Goal: Task Accomplishment & Management: Manage account settings

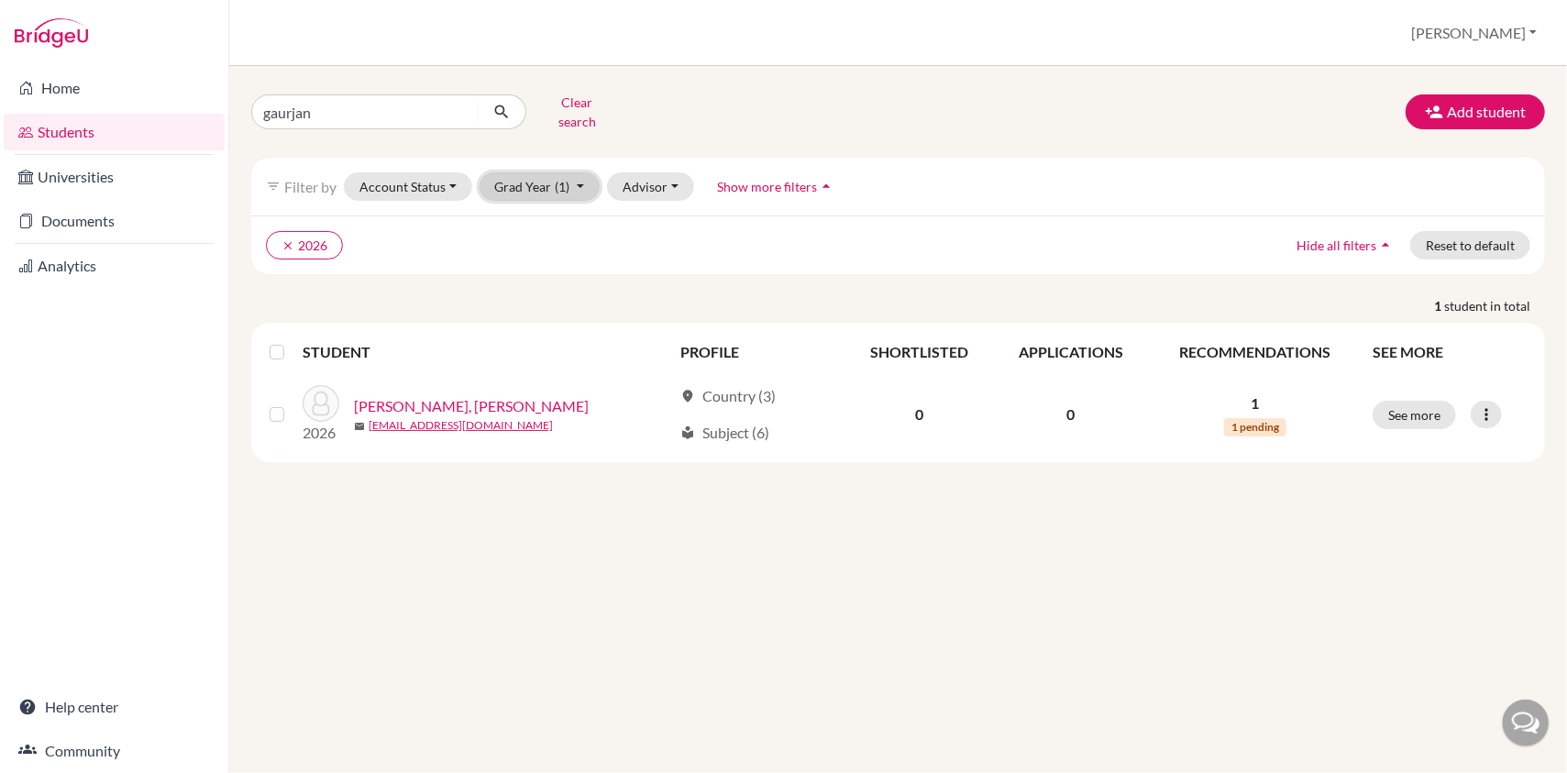
click at [573, 173] on button "Grad Year (1)" at bounding box center [540, 186] width 121 height 28
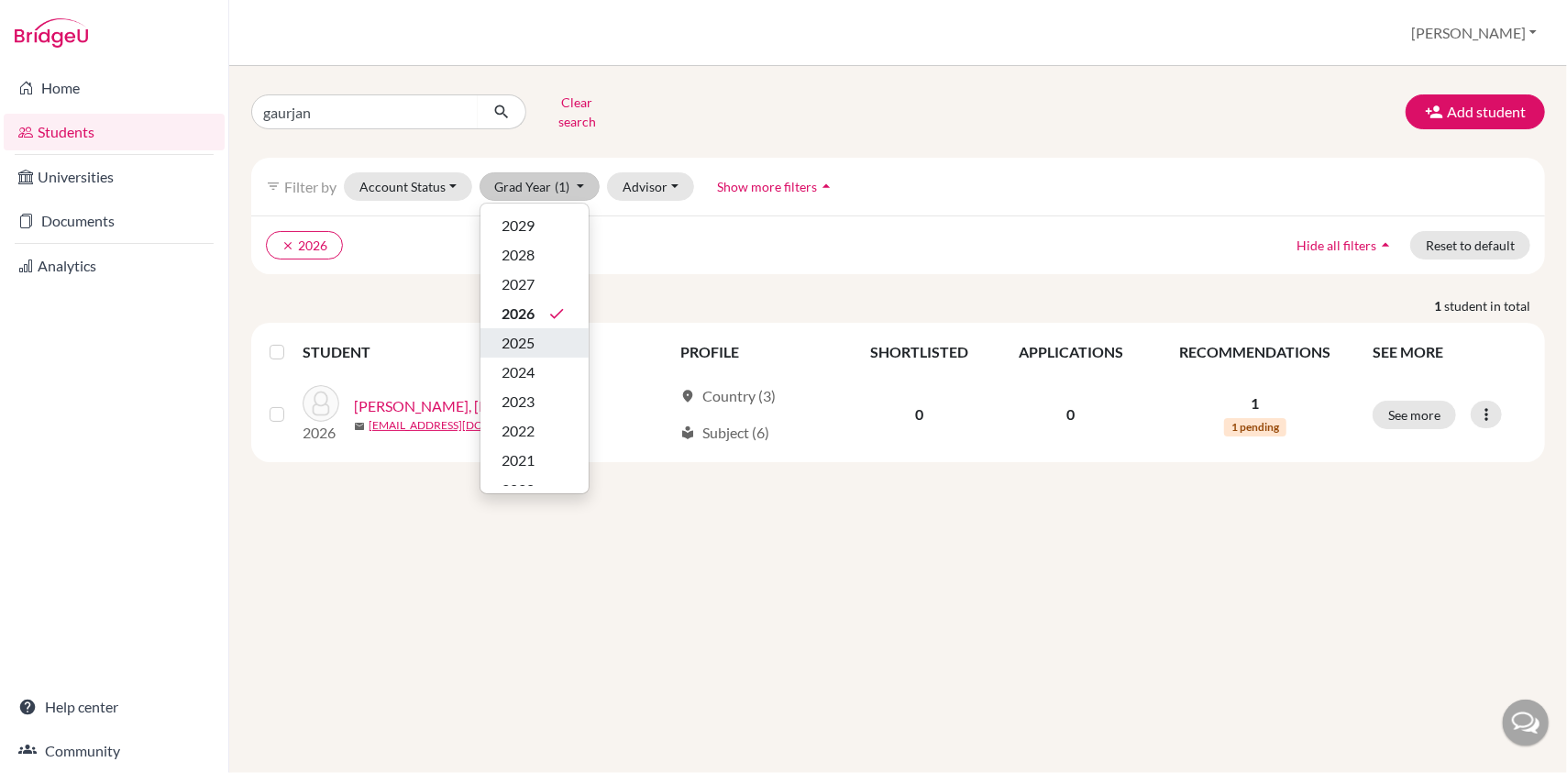
click at [527, 332] on span "2025" at bounding box center [519, 343] width 33 height 22
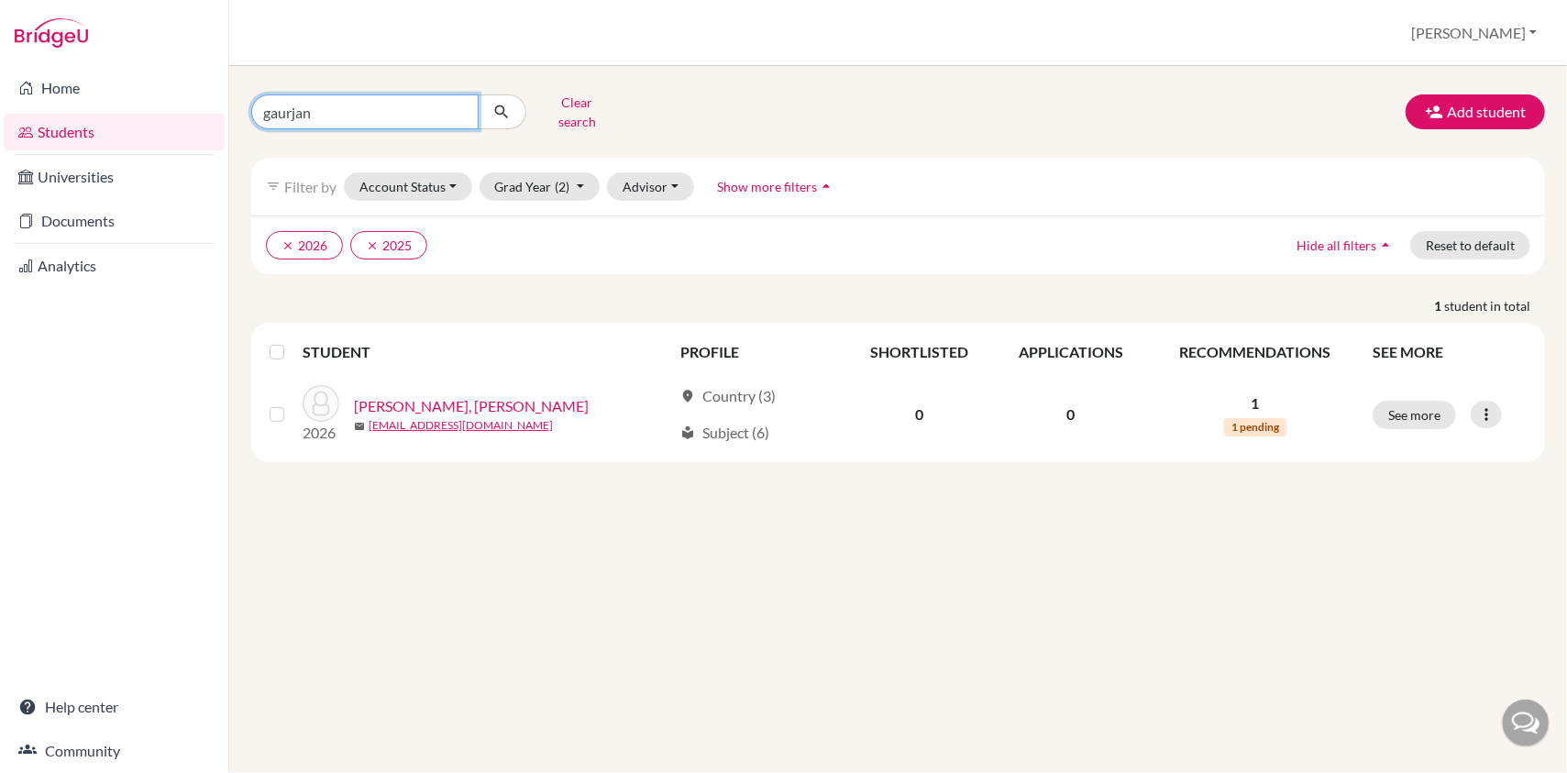
click at [455, 104] on input "gaurjan" at bounding box center [364, 111] width 227 height 35
type input "g"
type input "daksh vinayak"
click at [508, 110] on icon "submit" at bounding box center [501, 112] width 18 height 18
click at [497, 106] on icon "submit" at bounding box center [501, 112] width 18 height 18
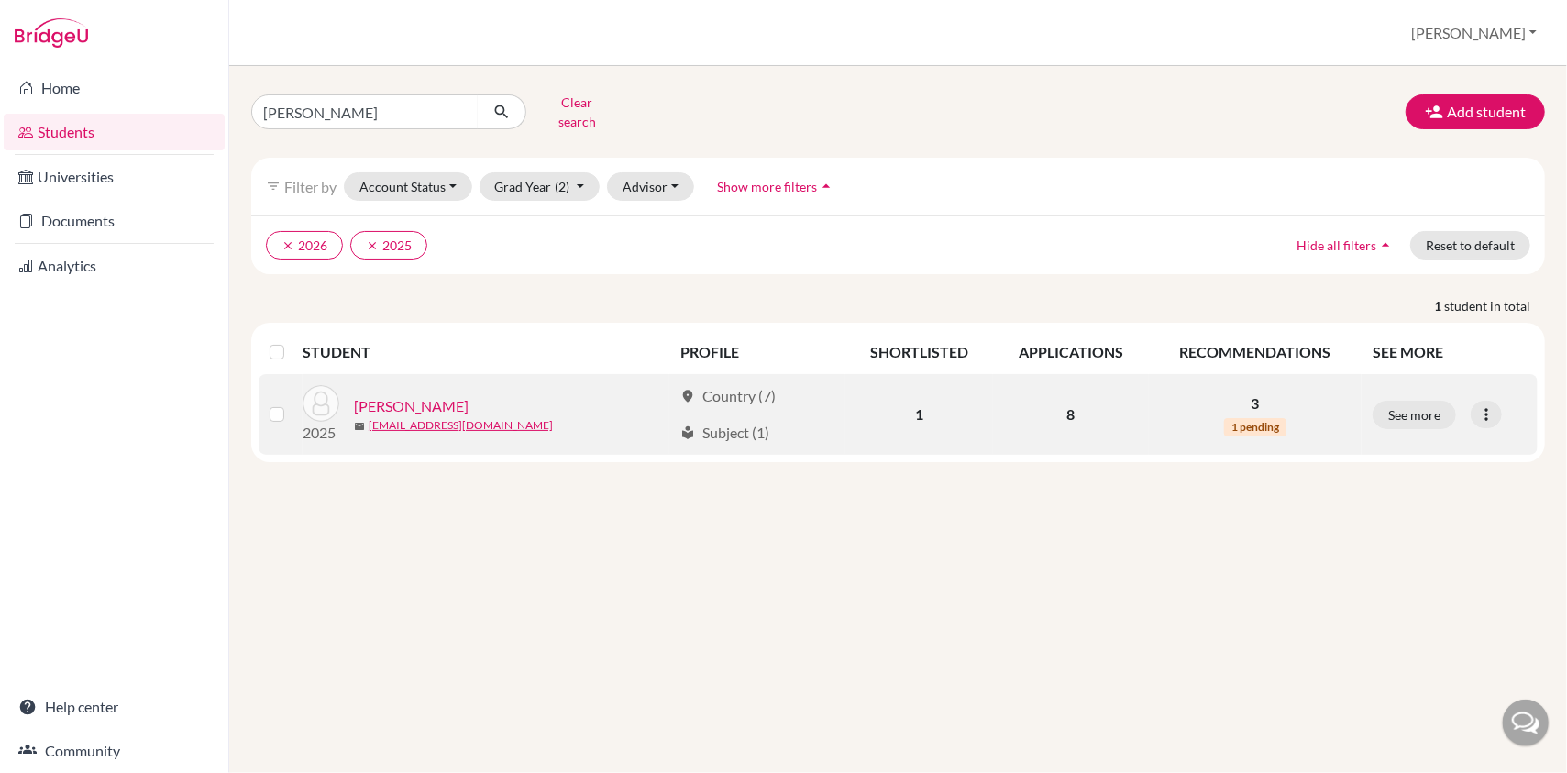
click at [422, 395] on link "[PERSON_NAME]" at bounding box center [411, 406] width 115 height 22
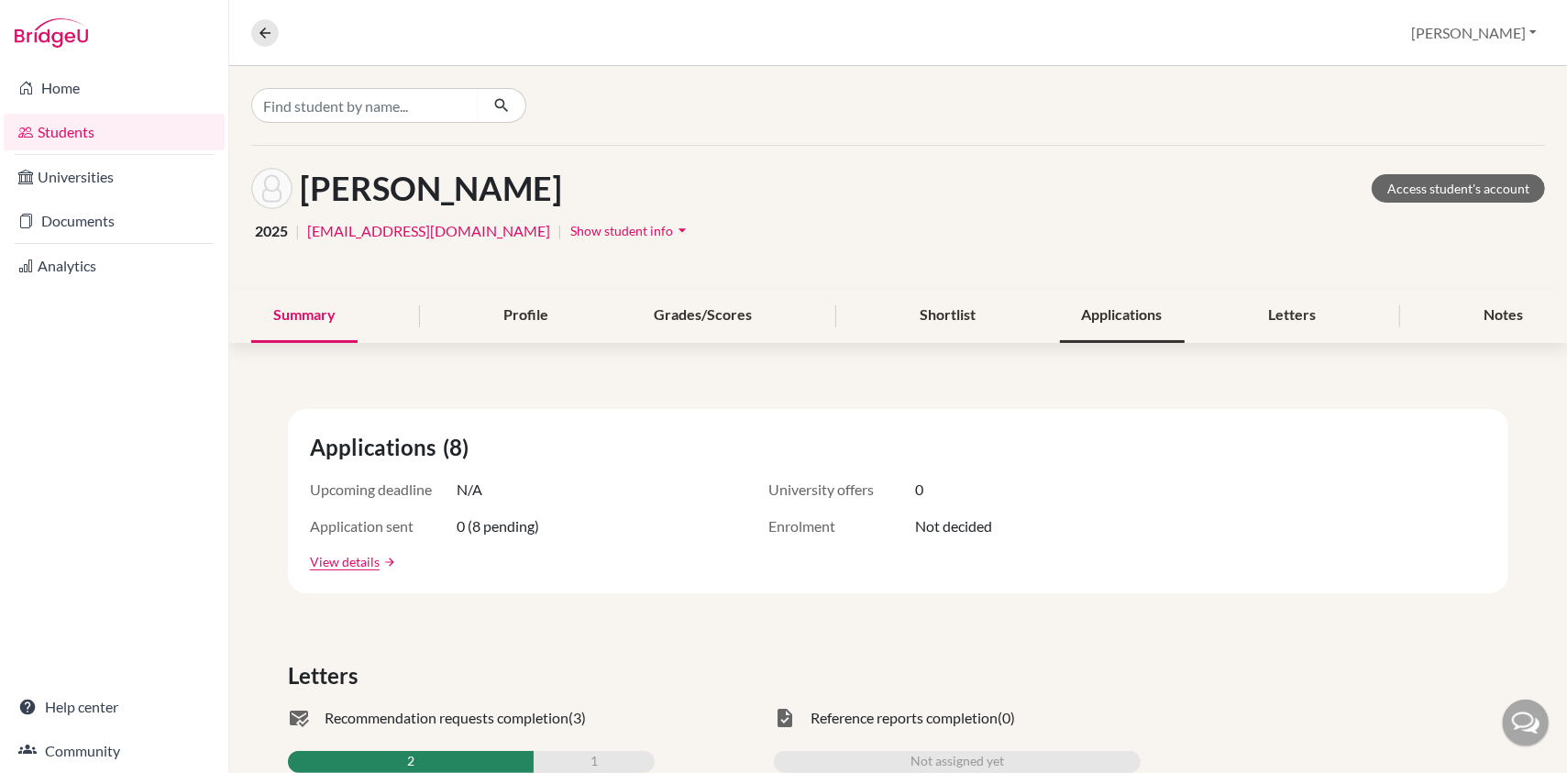
click at [1103, 325] on div "Applications" at bounding box center [1122, 316] width 125 height 54
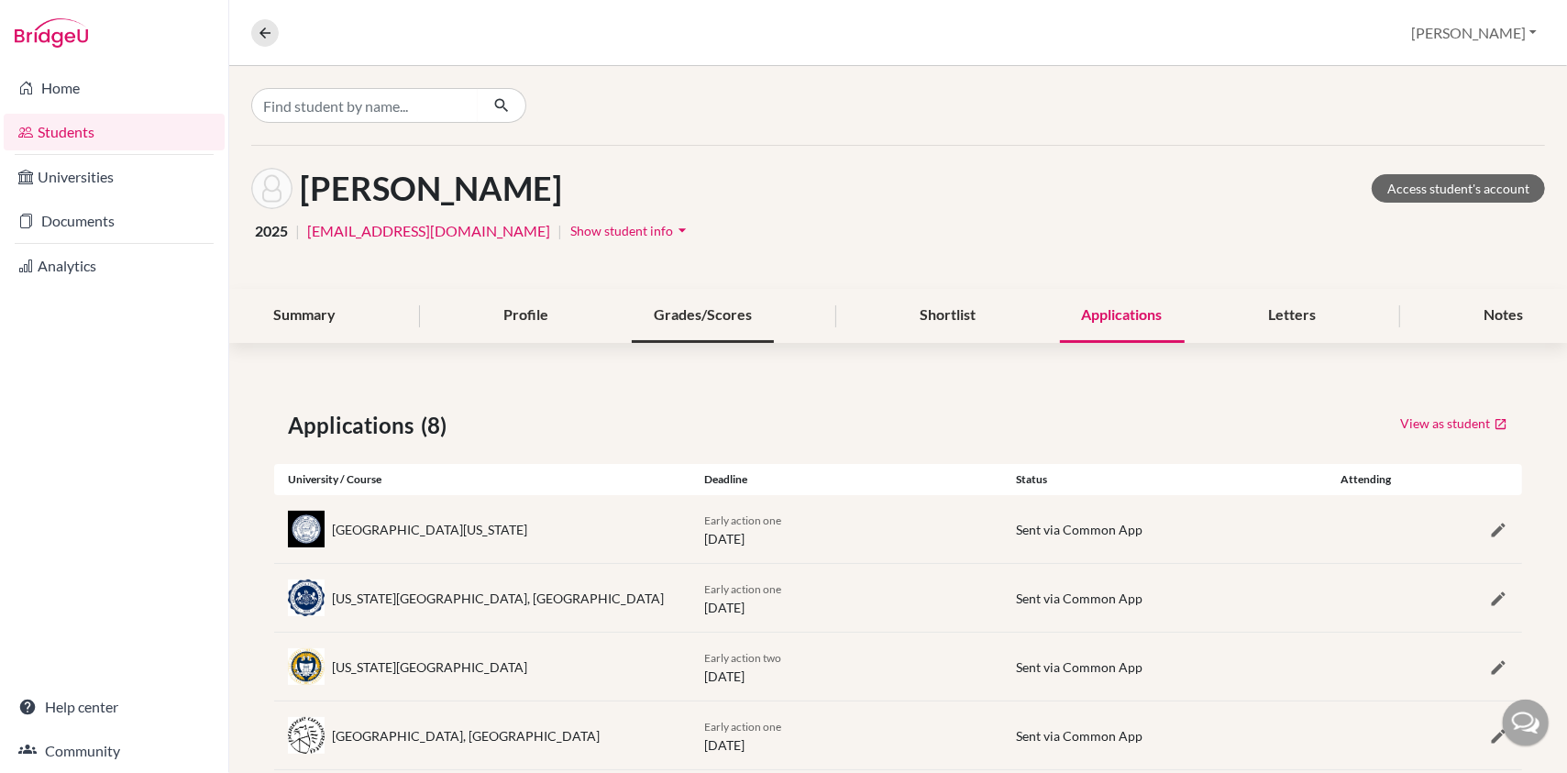
click at [699, 315] on div "Grades/Scores" at bounding box center [703, 316] width 142 height 54
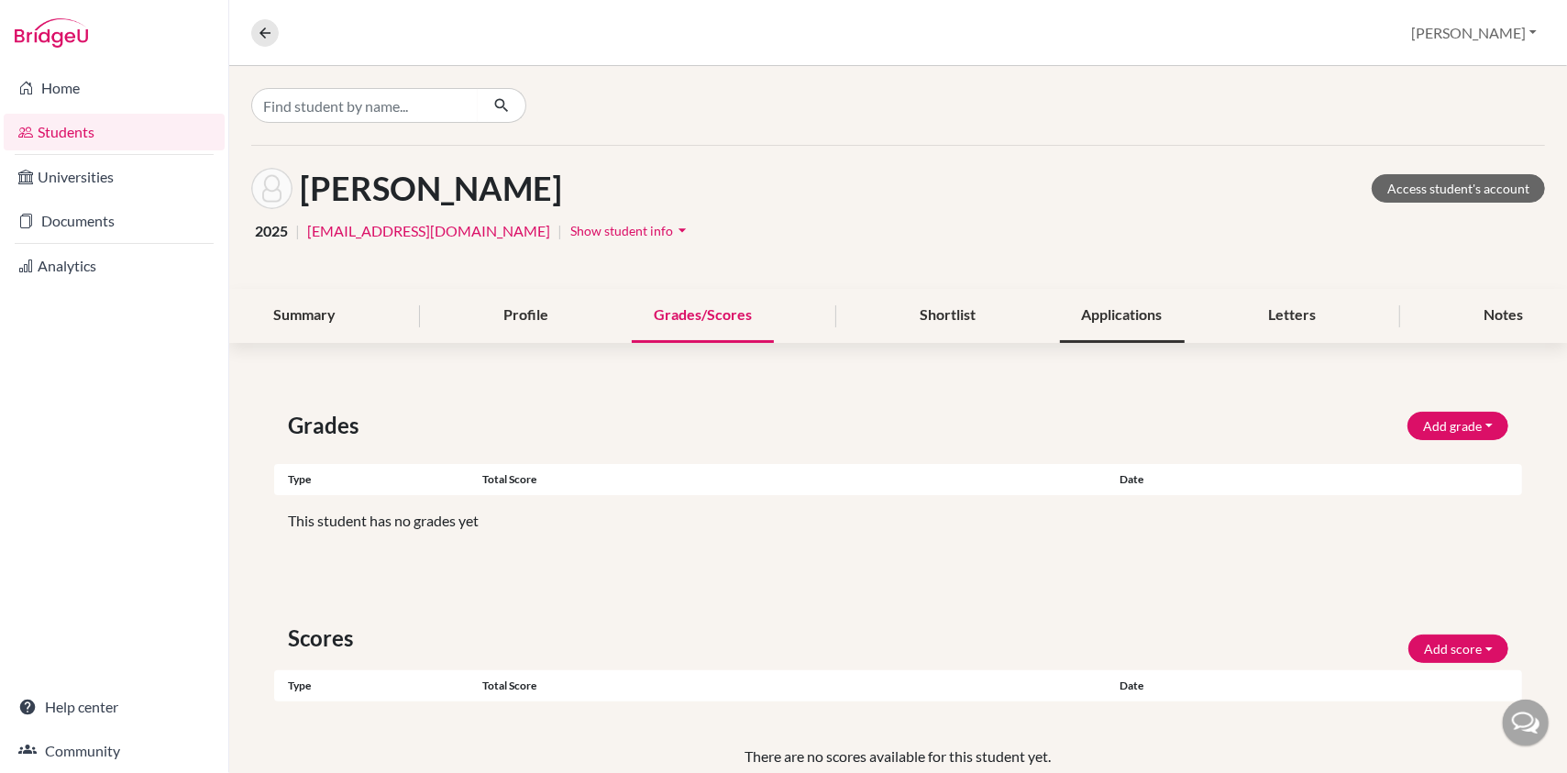
click at [1107, 325] on div "Applications" at bounding box center [1122, 316] width 125 height 54
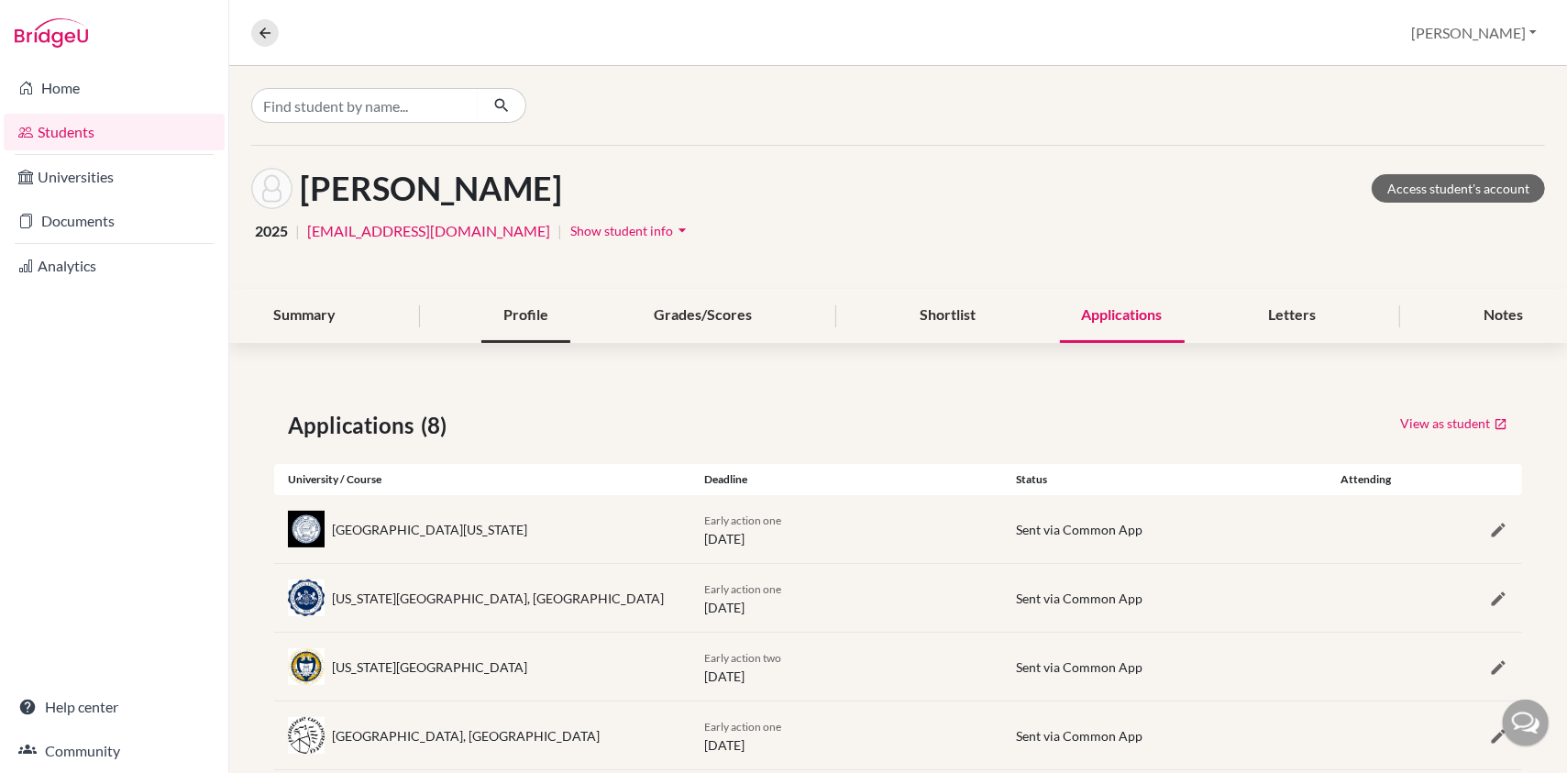
click at [505, 321] on div "Profile" at bounding box center [525, 316] width 89 height 54
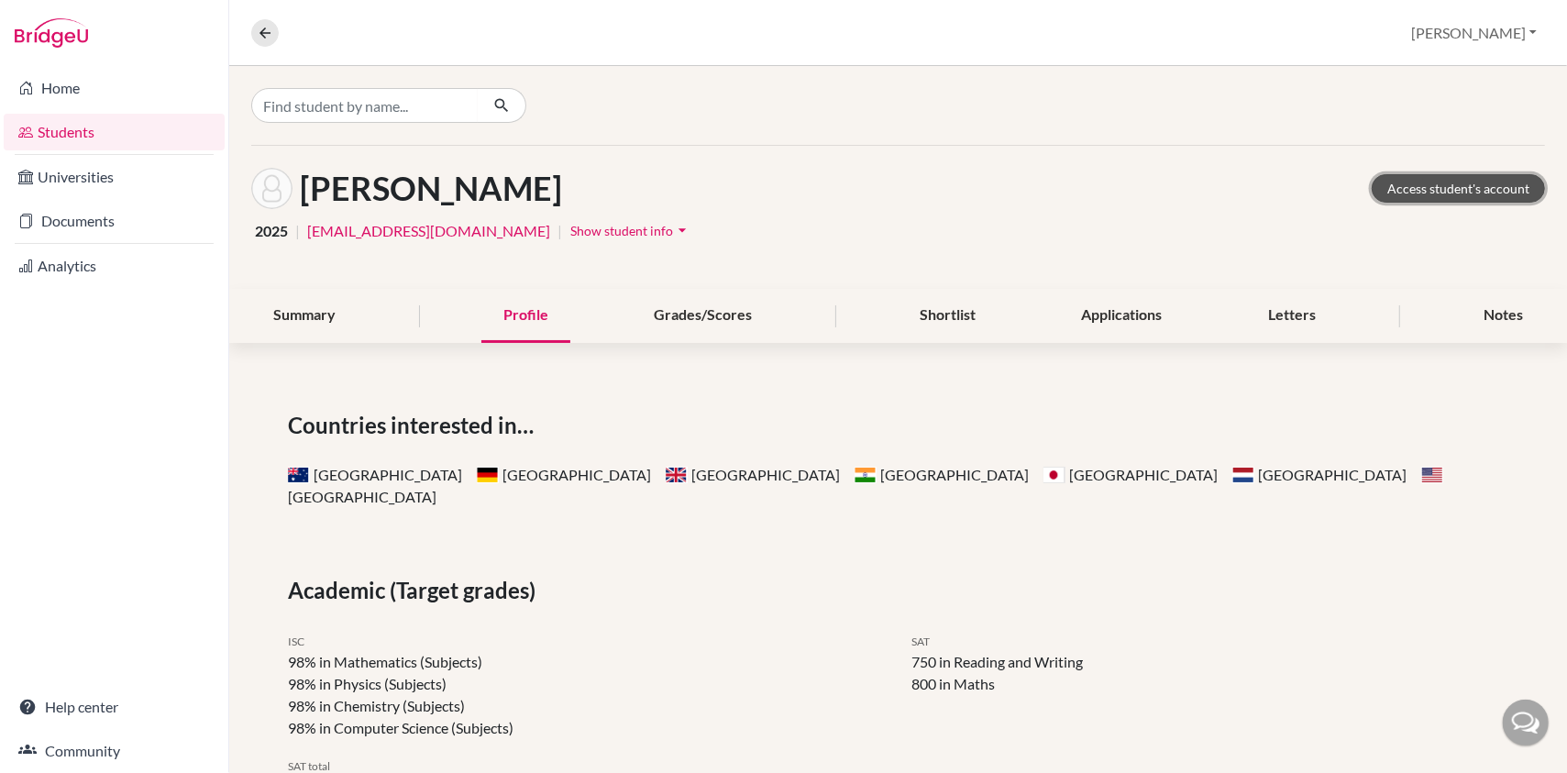
click at [1451, 183] on link "Access student's account" at bounding box center [1458, 188] width 173 height 28
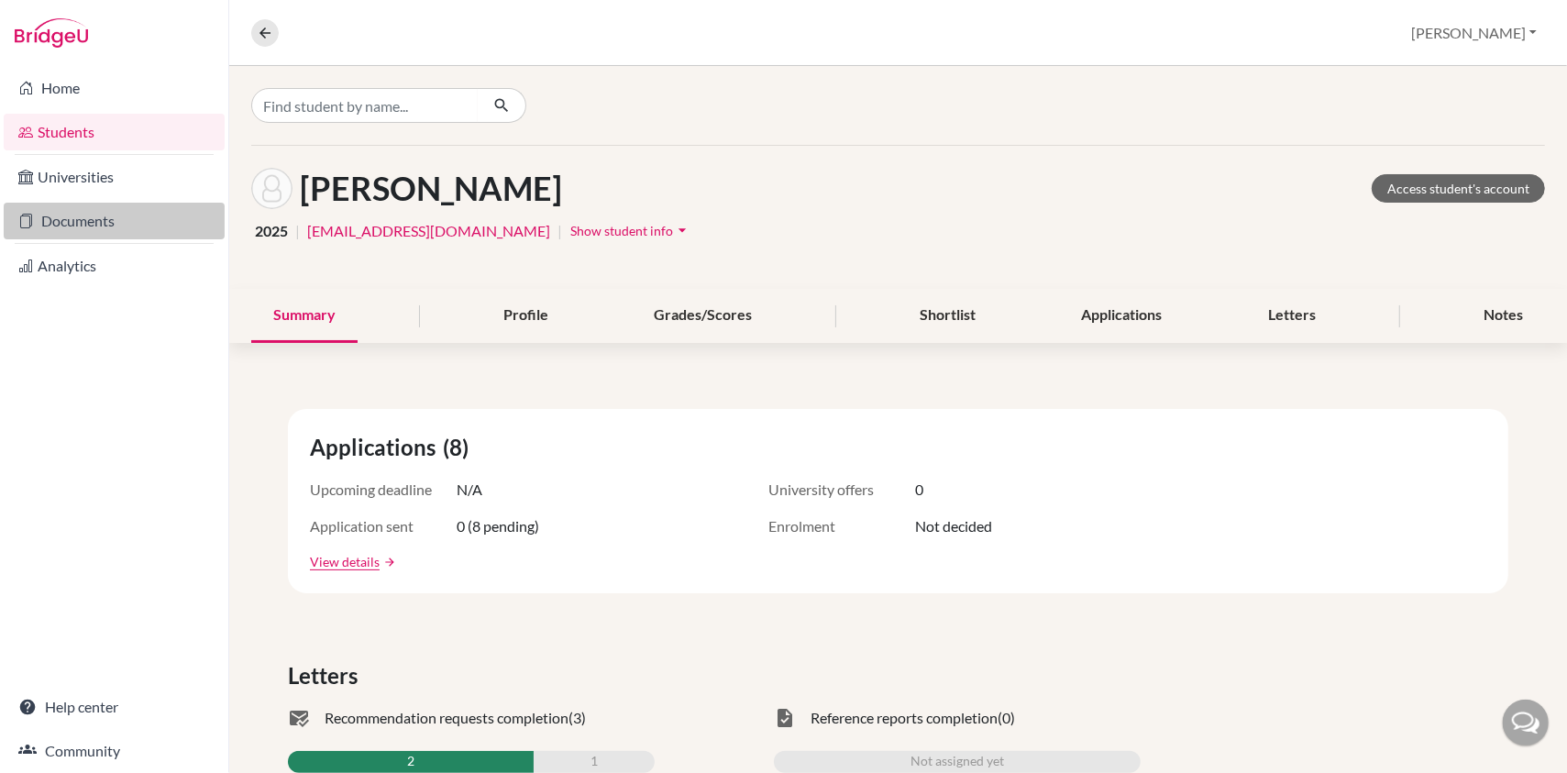
click at [70, 223] on link "Documents" at bounding box center [114, 221] width 221 height 37
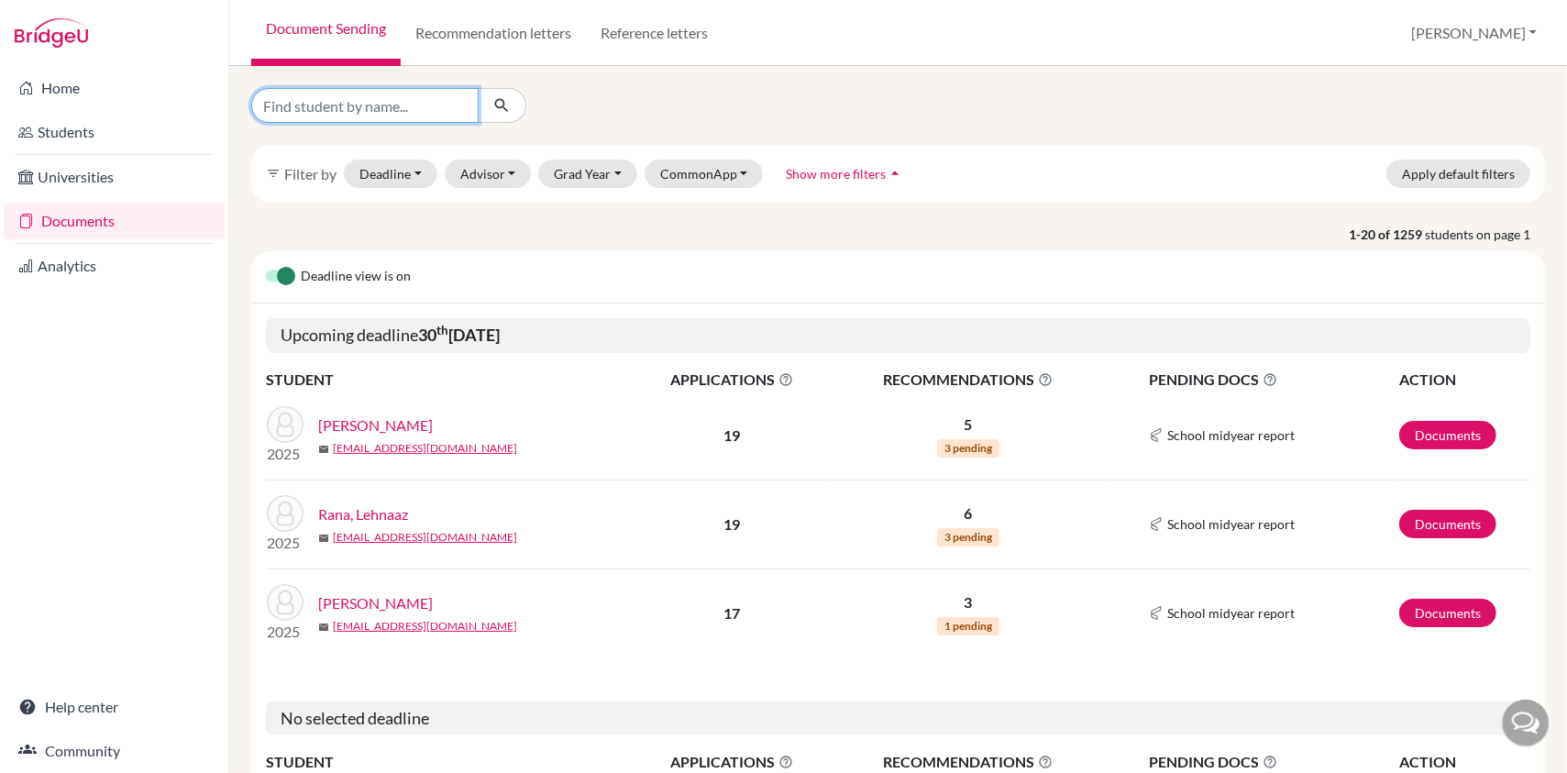
click at [317, 109] on input "Find student by name..." at bounding box center [364, 105] width 227 height 35
type input "daksh vinayak"
click at [502, 110] on icon "submit" at bounding box center [501, 105] width 18 height 18
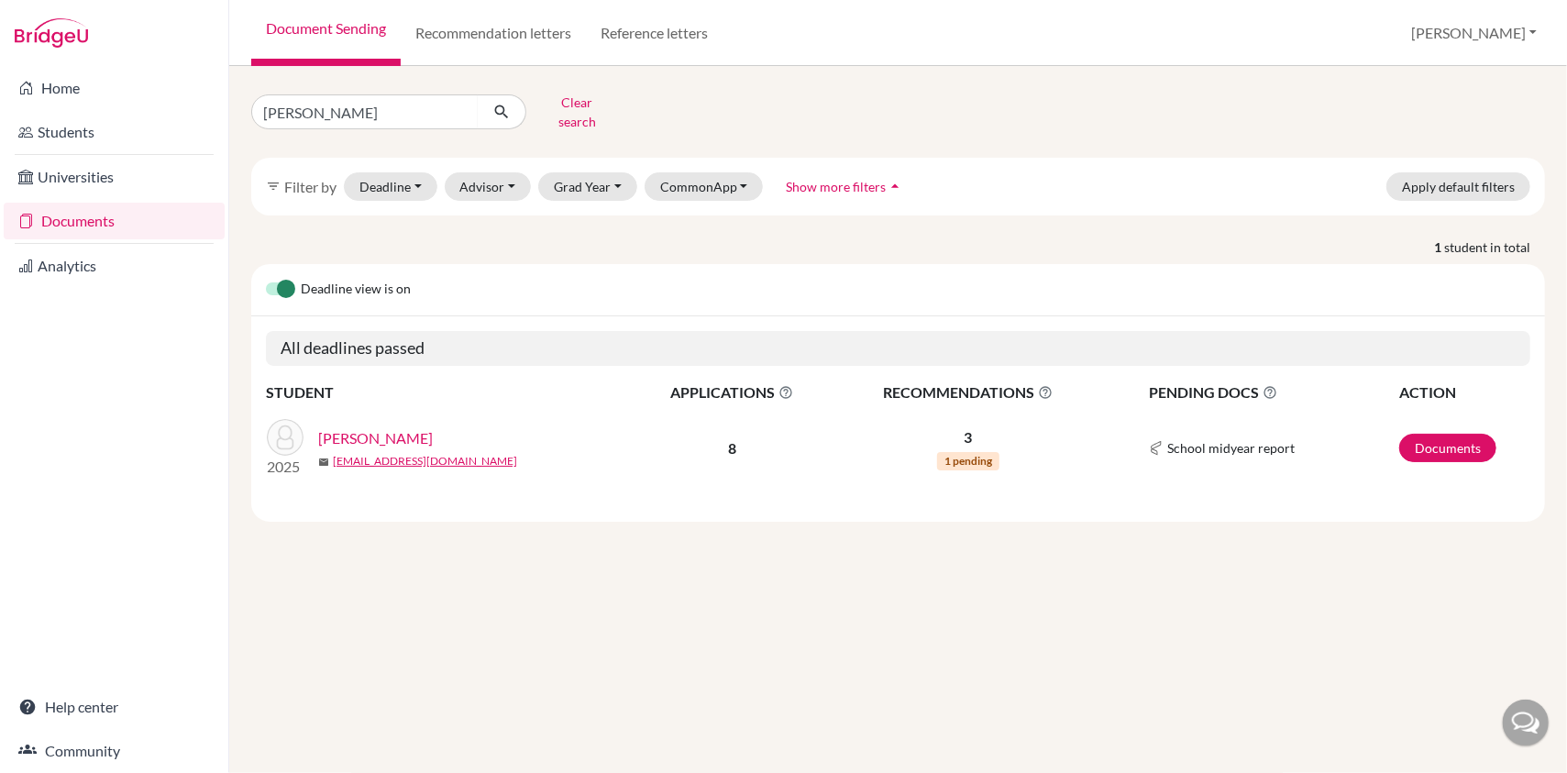
click at [385, 427] on link "[PERSON_NAME]" at bounding box center [375, 438] width 115 height 22
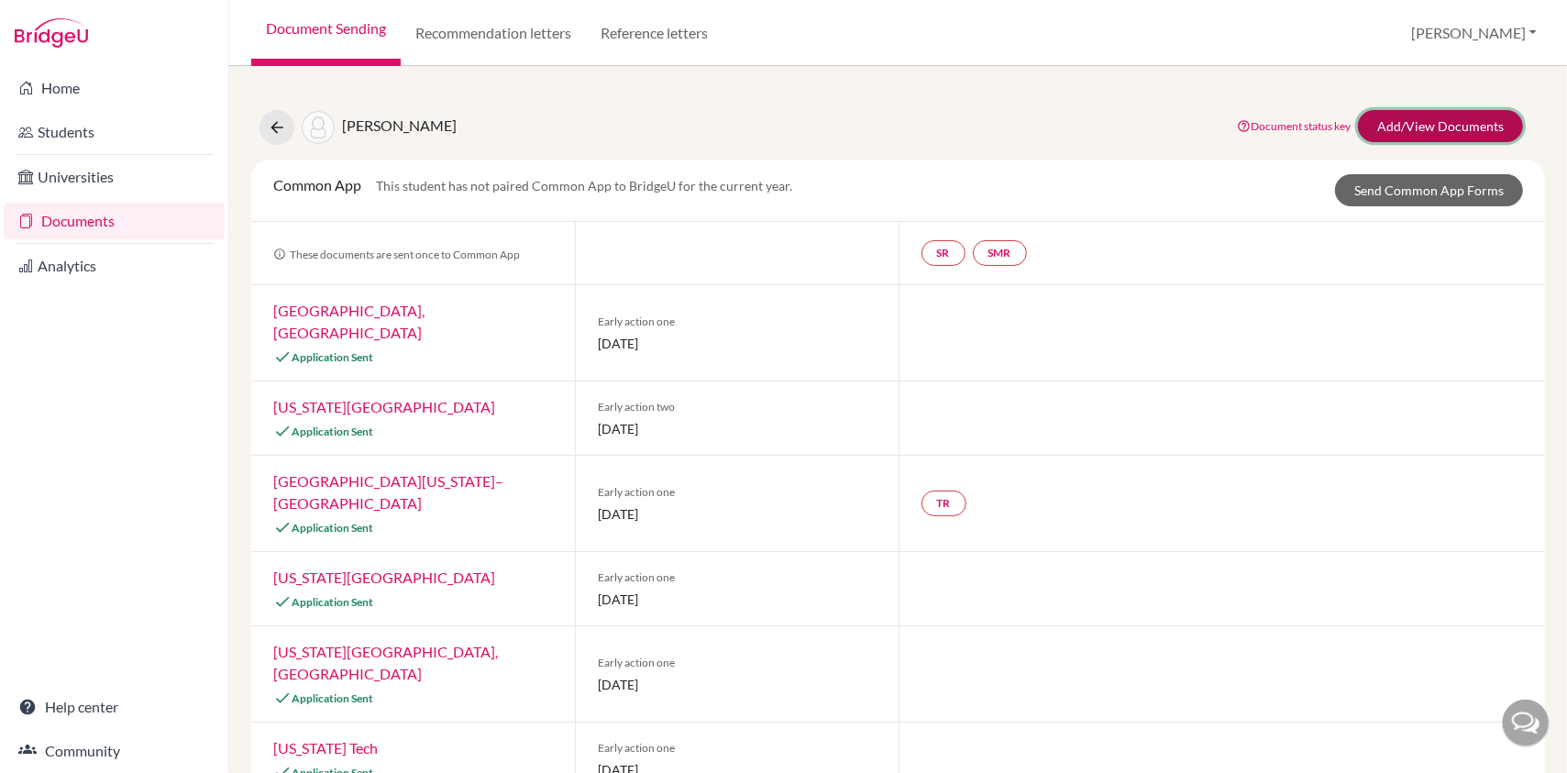
click at [1449, 129] on link "Add/View Documents" at bounding box center [1440, 126] width 165 height 32
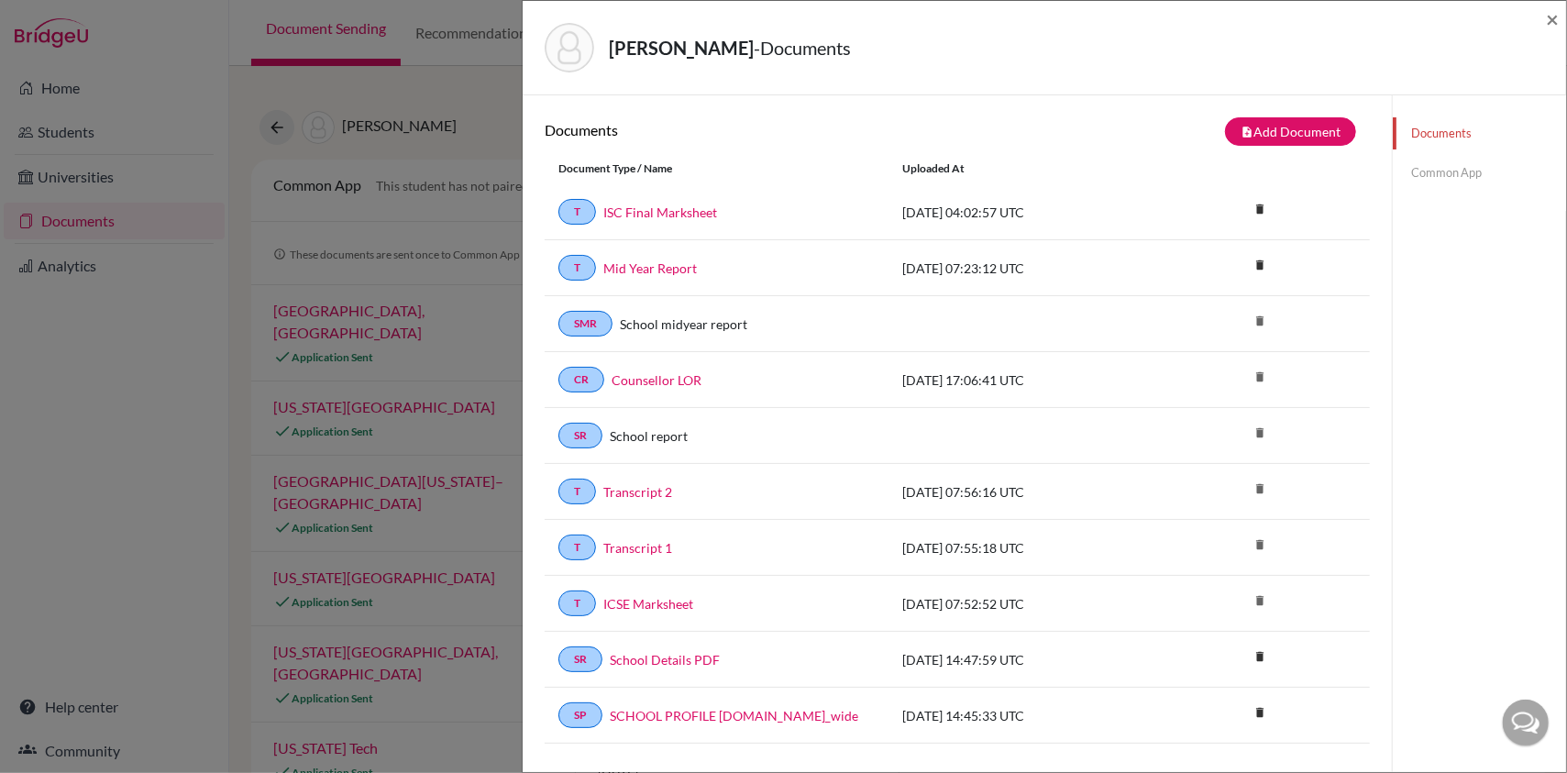
click at [1420, 170] on link "Common App" at bounding box center [1479, 173] width 173 height 32
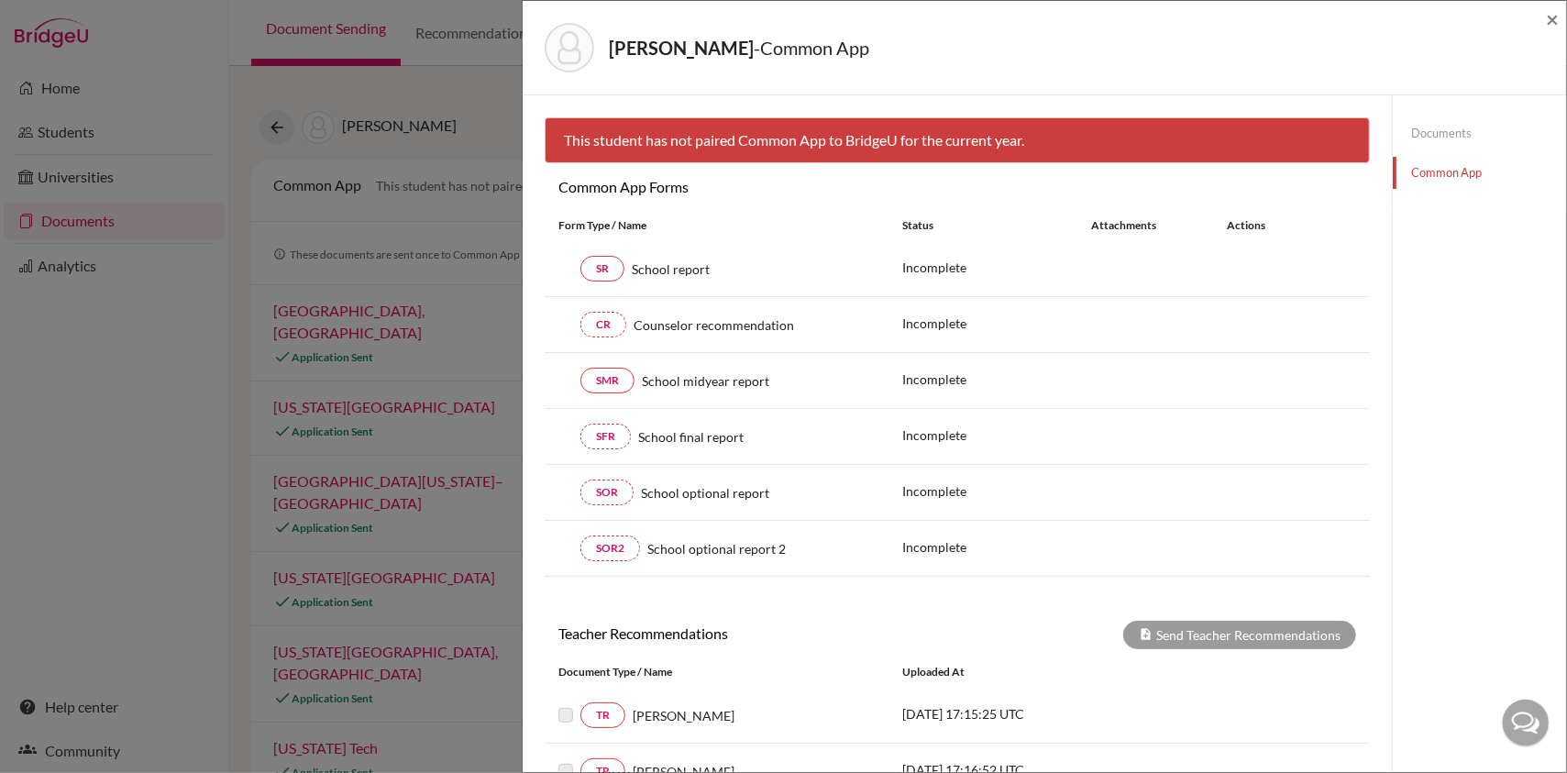
click at [1445, 127] on link "Documents" at bounding box center [1479, 133] width 173 height 32
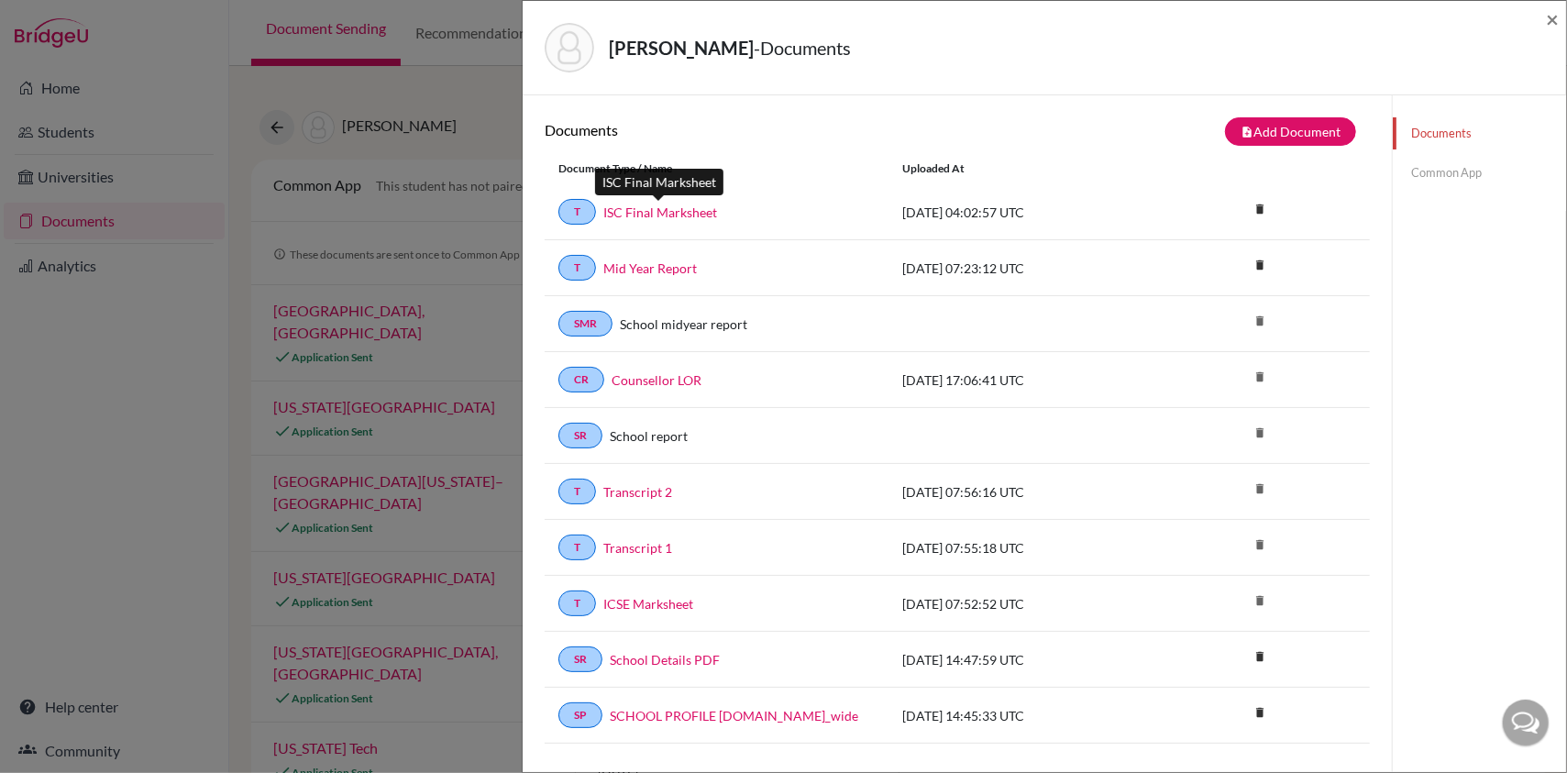
click at [647, 212] on link "ISC Final Marksheet" at bounding box center [660, 212] width 114 height 19
